Goal: Task Accomplishment & Management: Complete application form

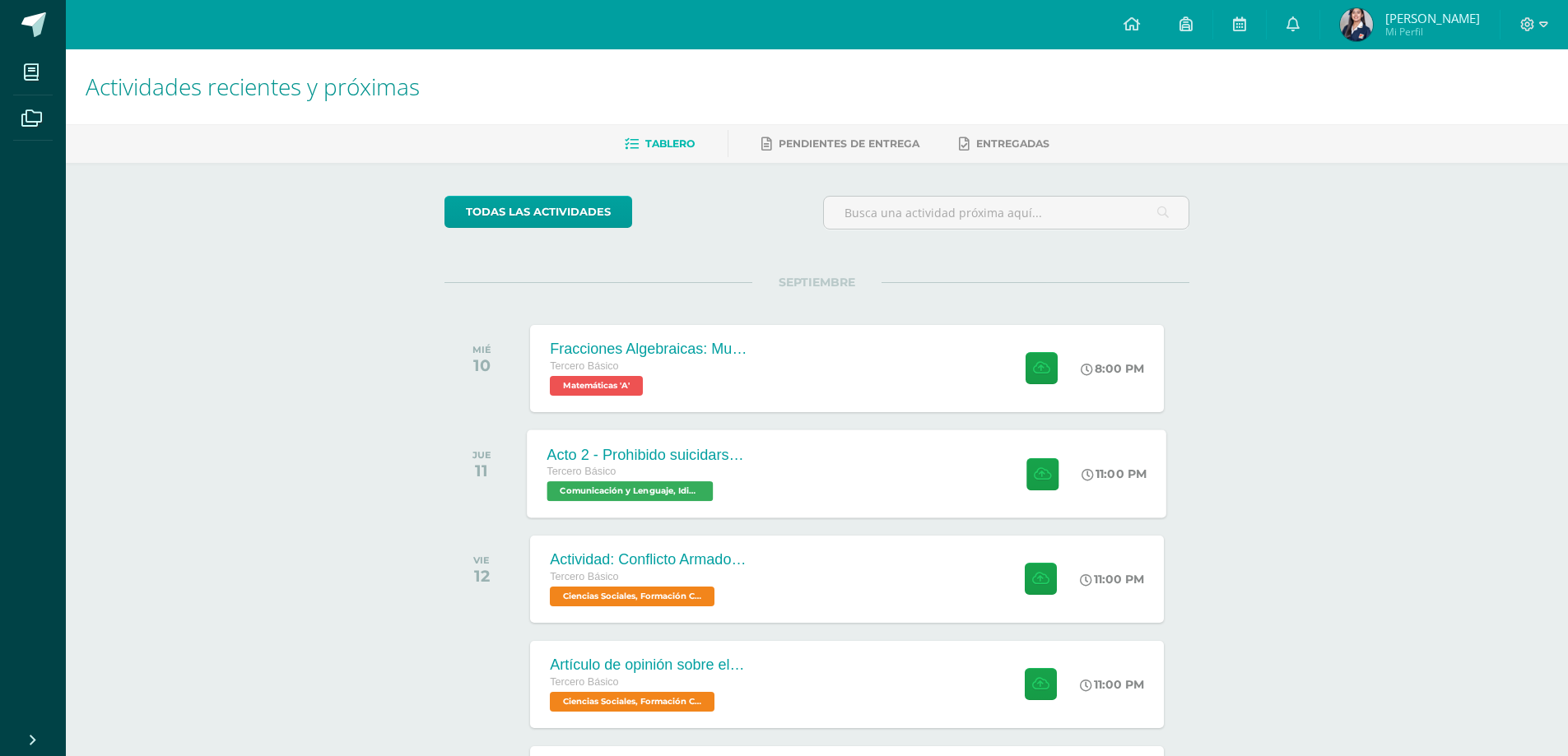
click at [961, 461] on div "Acto 2 - Prohibido suicidarse en primavera Tercero Básico Comunicación y Lengua…" at bounding box center [848, 473] width 640 height 88
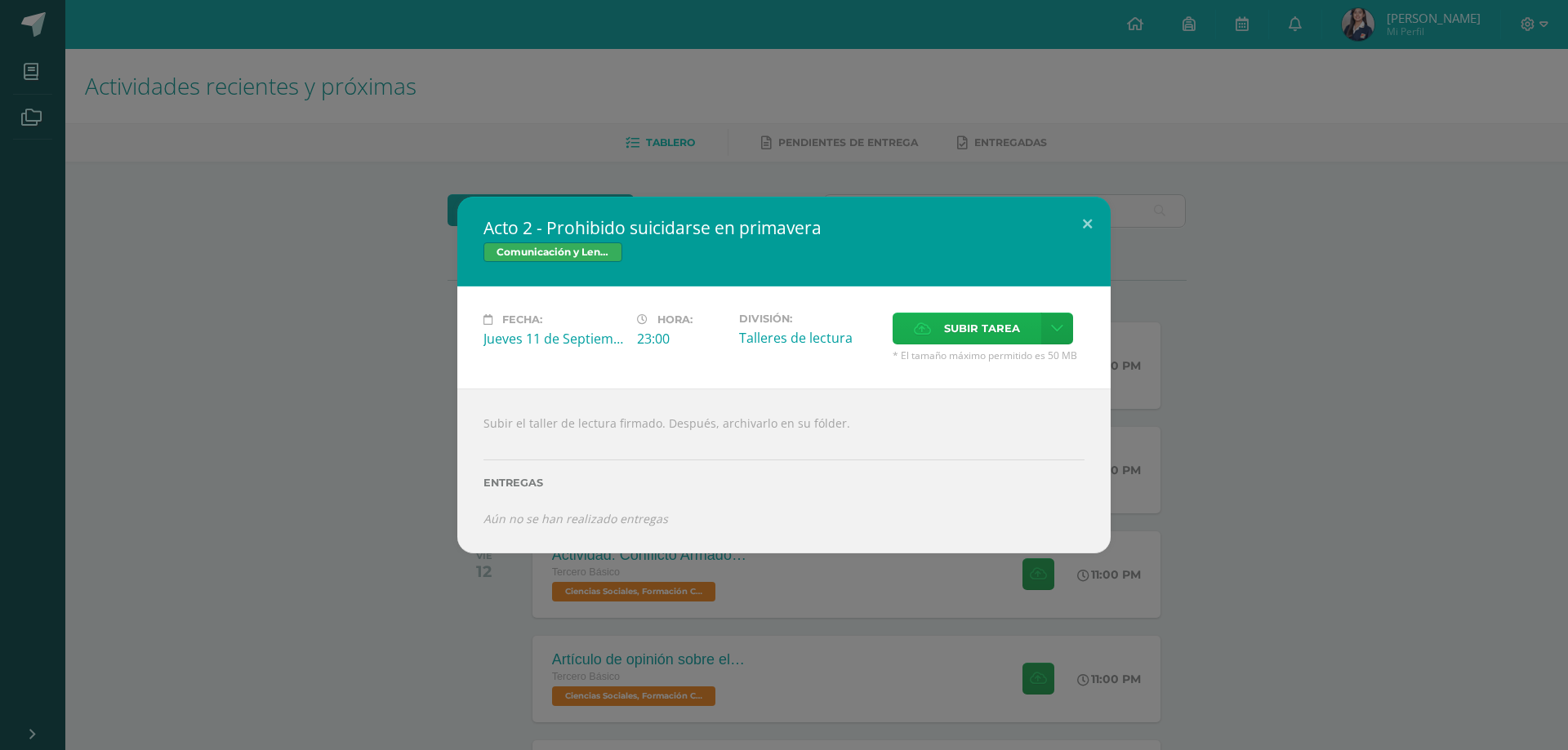
click at [964, 331] on span "Subir tarea" at bounding box center [982, 328] width 76 height 30
click at [0, 0] on input "Subir tarea" at bounding box center [0, 0] width 0 height 0
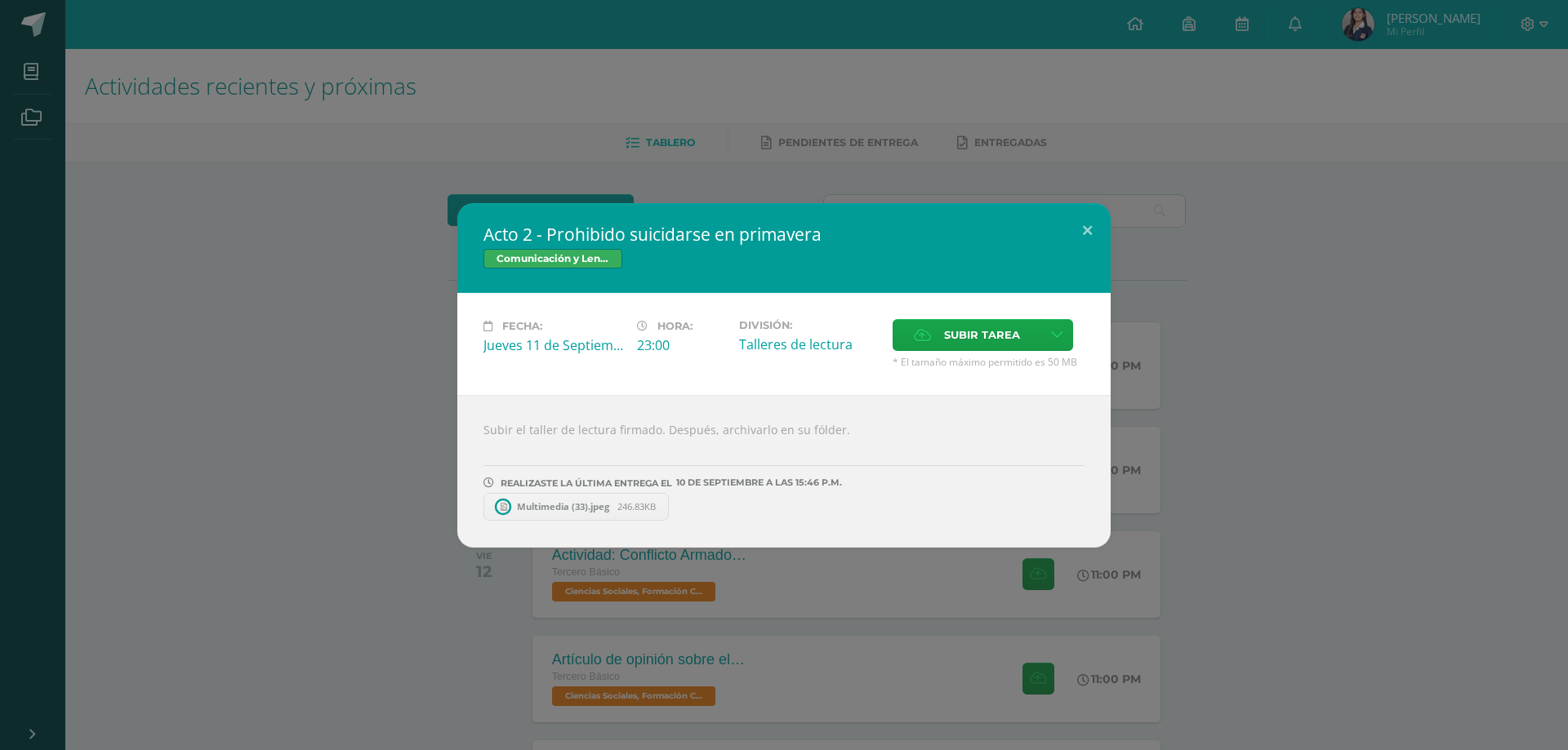
click at [540, 499] on link "Multimedia (33).jpeg 246.83KB" at bounding box center [576, 507] width 185 height 28
click at [1073, 224] on button at bounding box center [1088, 231] width 47 height 55
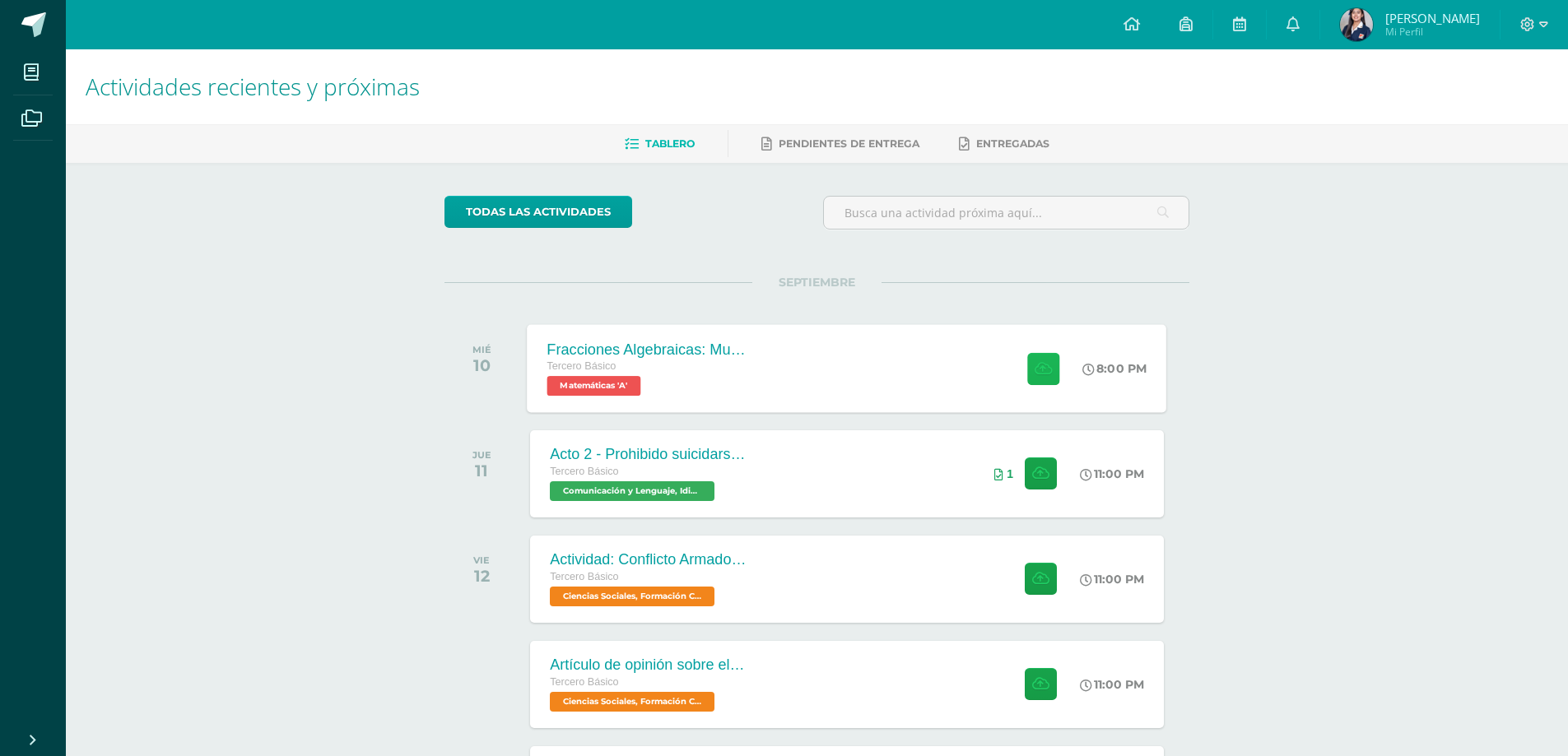
click at [1045, 361] on icon at bounding box center [1043, 368] width 18 height 14
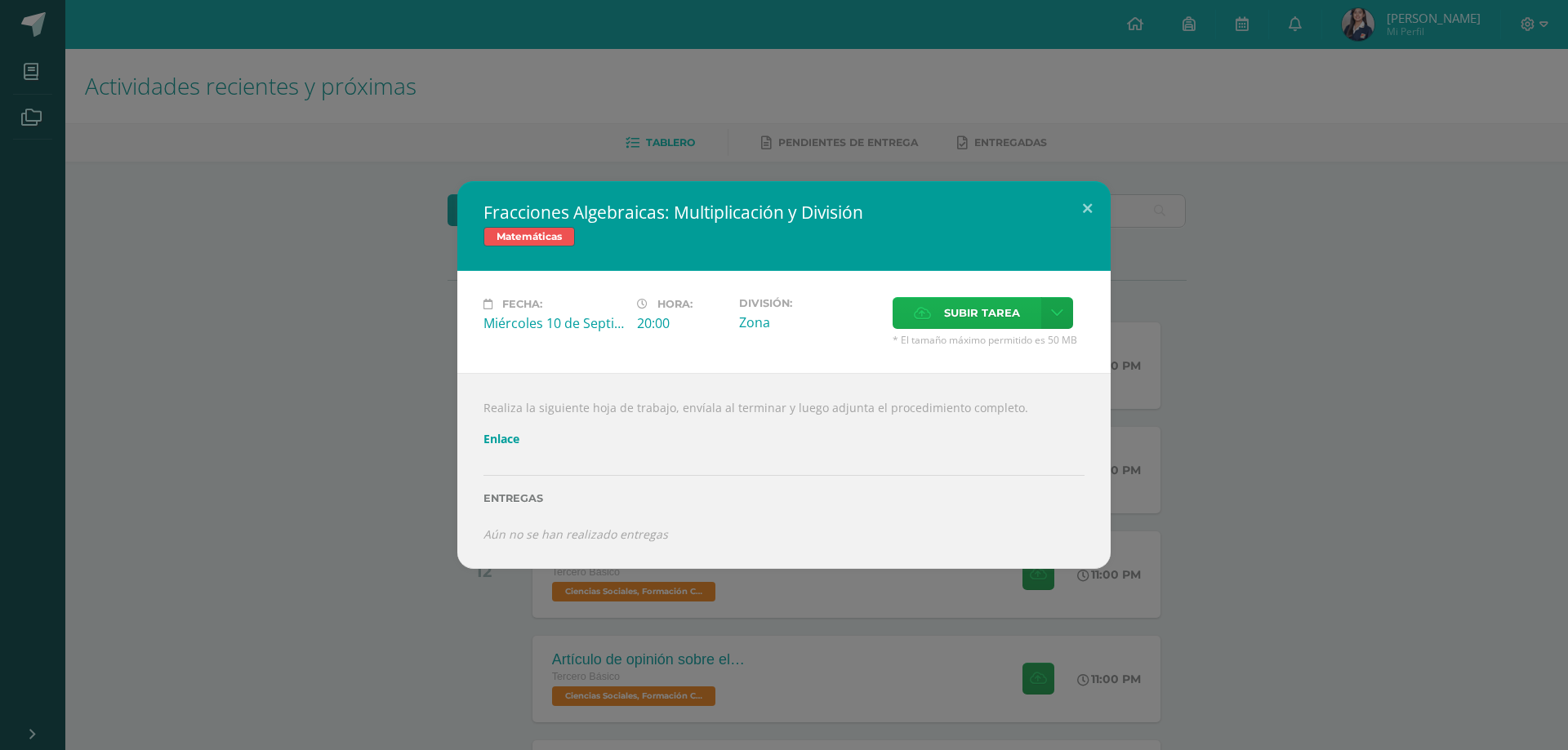
click at [916, 308] on icon at bounding box center [922, 313] width 18 height 11
click at [0, 0] on input "Subir tarea" at bounding box center [0, 0] width 0 height 0
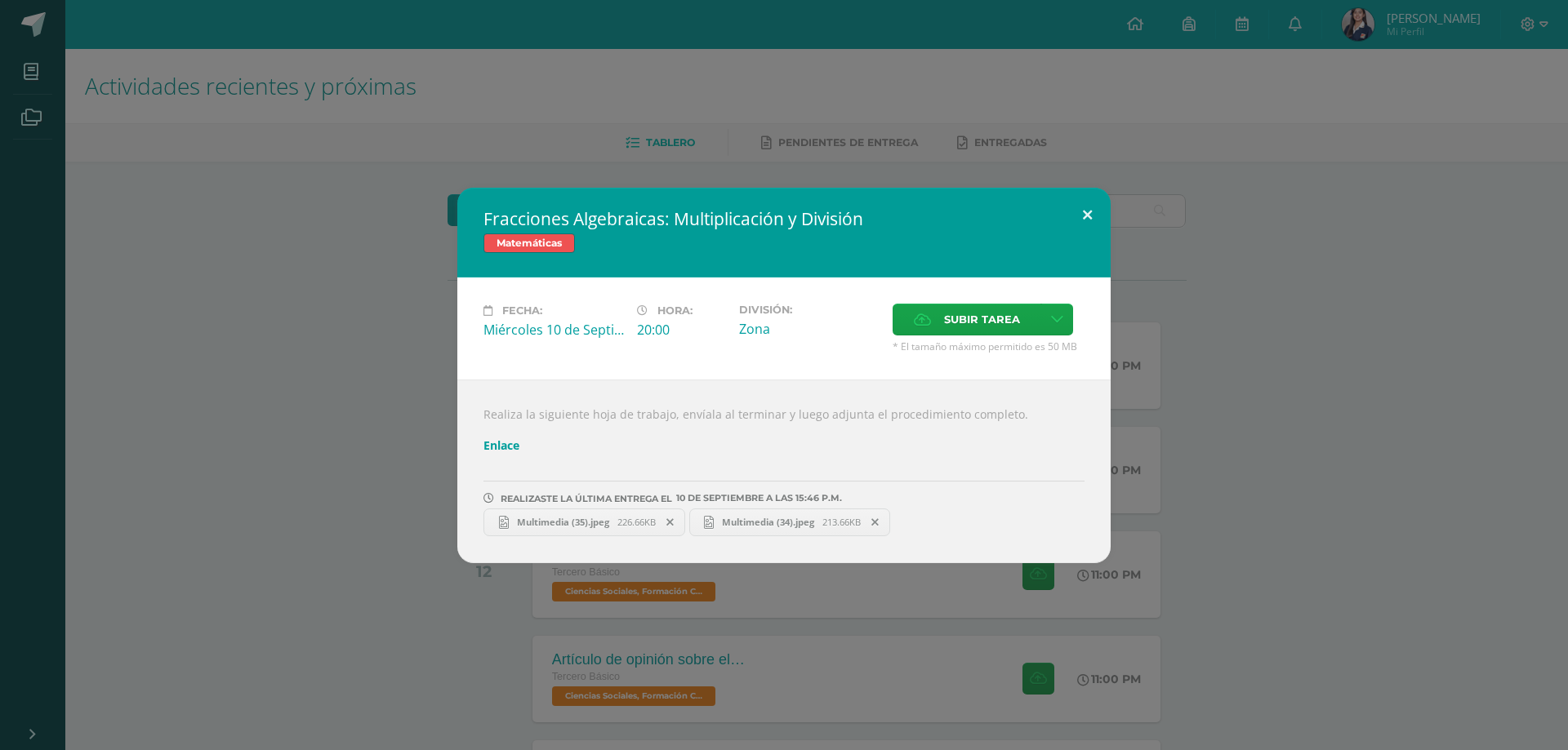
click at [1085, 209] on button at bounding box center [1088, 215] width 47 height 55
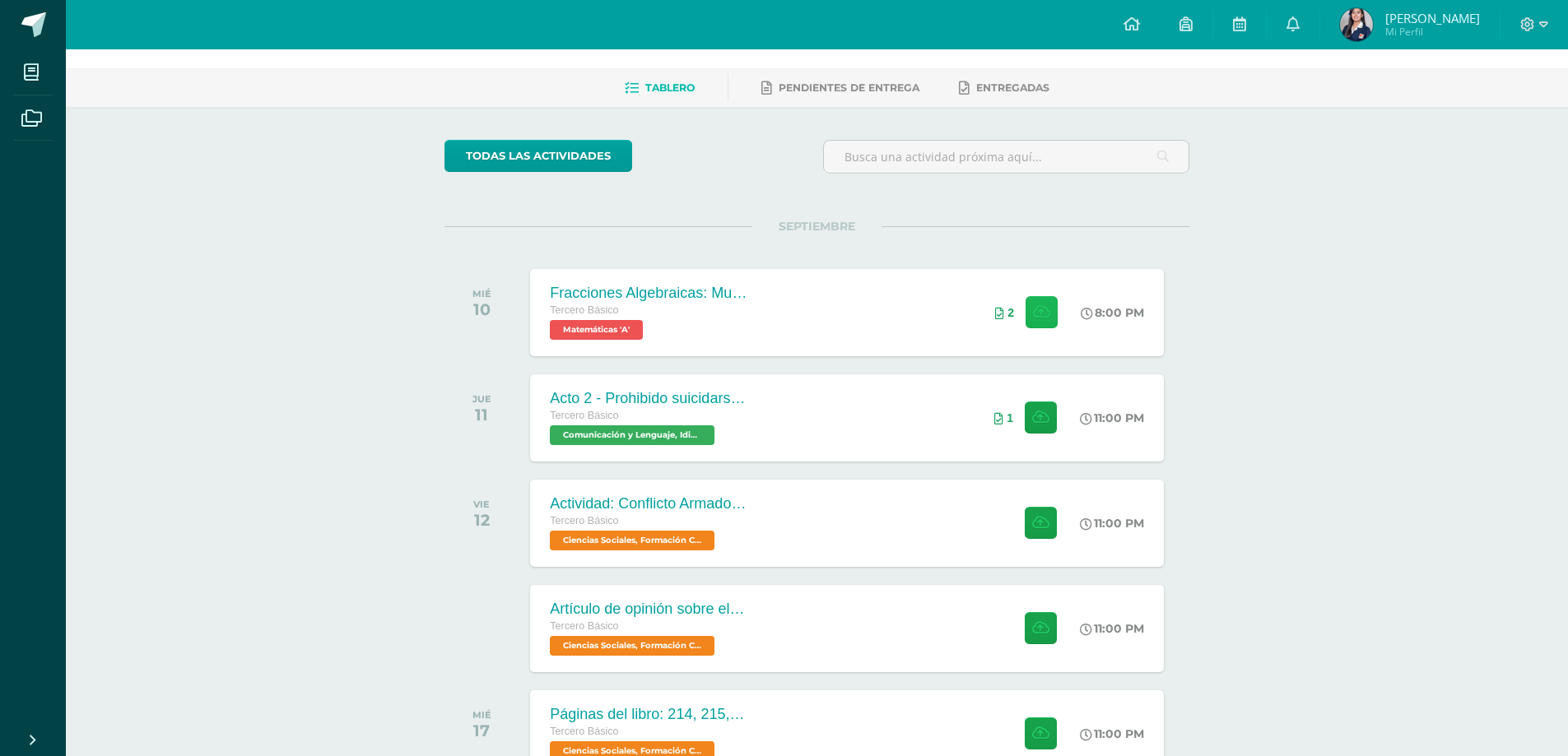
scroll to position [204, 0]
